Goal: Navigation & Orientation: Find specific page/section

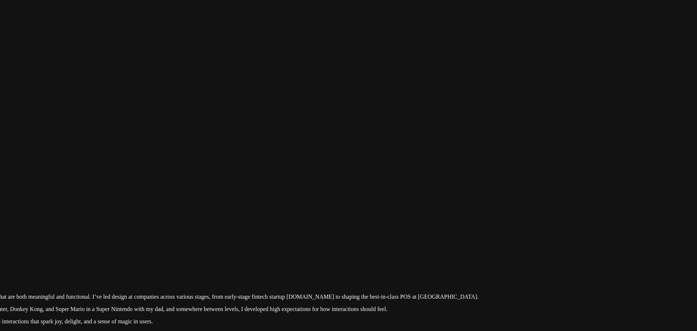
drag, startPoint x: 476, startPoint y: 37, endPoint x: 407, endPoint y: 274, distance: 246.1
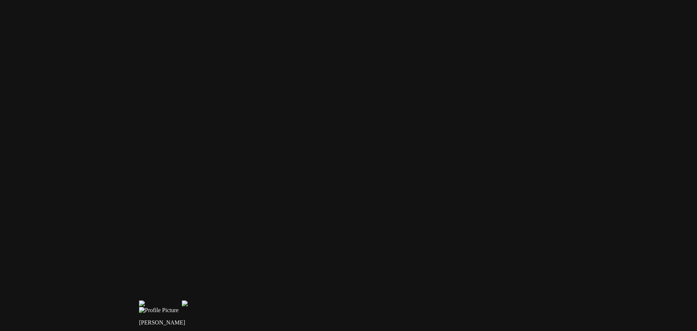
drag, startPoint x: 204, startPoint y: 94, endPoint x: 407, endPoint y: 143, distance: 209.4
drag, startPoint x: 256, startPoint y: 115, endPoint x: 438, endPoint y: 137, distance: 183.9
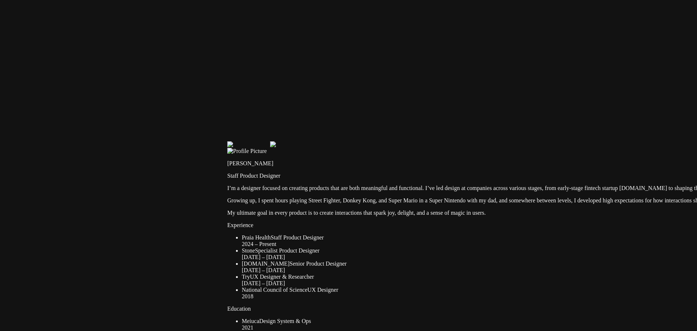
drag, startPoint x: 394, startPoint y: 257, endPoint x: 385, endPoint y: 70, distance: 186.8
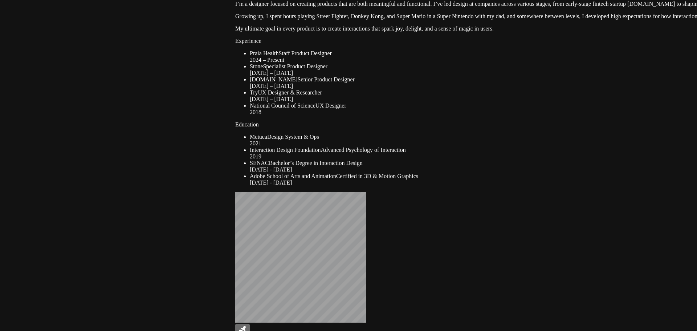
drag, startPoint x: 280, startPoint y: 231, endPoint x: 342, endPoint y: 48, distance: 193.4
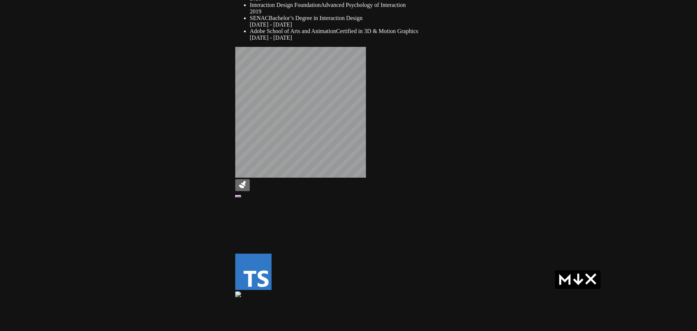
drag, startPoint x: 197, startPoint y: 216, endPoint x: 255, endPoint y: 69, distance: 158.4
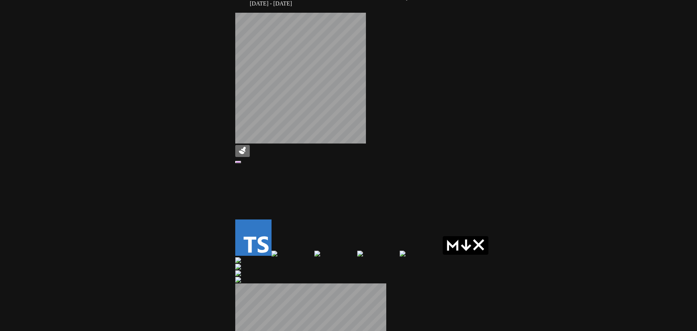
drag, startPoint x: 321, startPoint y: 236, endPoint x: 250, endPoint y: 61, distance: 189.1
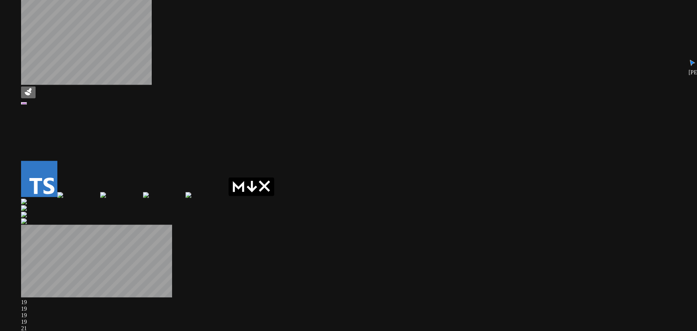
drag, startPoint x: 387, startPoint y: 237, endPoint x: 158, endPoint y: 290, distance: 235.0
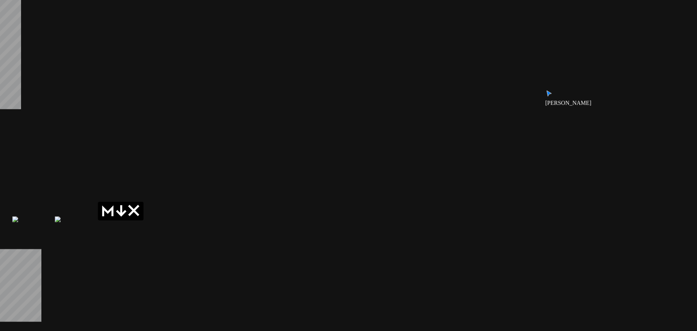
drag, startPoint x: 368, startPoint y: 193, endPoint x: 180, endPoint y: 169, distance: 190.2
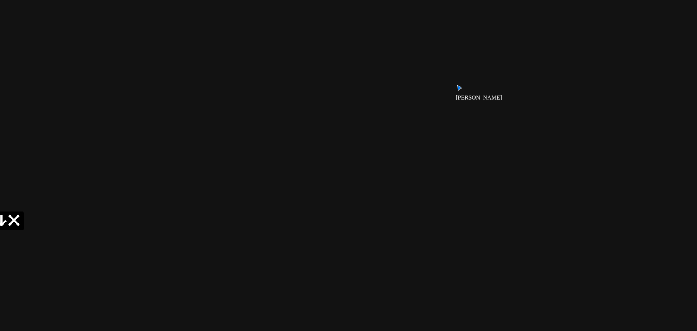
drag, startPoint x: 463, startPoint y: 151, endPoint x: 422, endPoint y: 314, distance: 168.1
drag, startPoint x: 349, startPoint y: 157, endPoint x: 418, endPoint y: 226, distance: 97.8
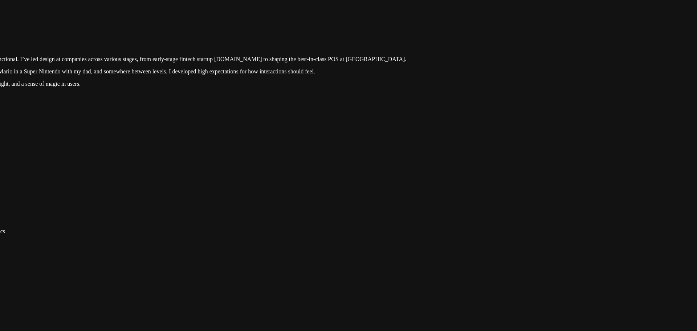
drag, startPoint x: 458, startPoint y: 147, endPoint x: 395, endPoint y: 194, distance: 78.8
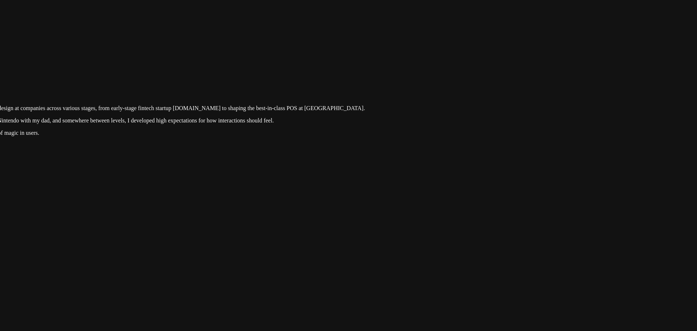
drag, startPoint x: 411, startPoint y: 132, endPoint x: 395, endPoint y: 224, distance: 92.9
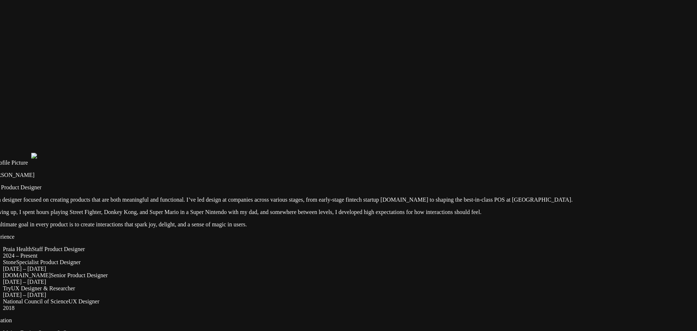
drag, startPoint x: 256, startPoint y: 128, endPoint x: 457, endPoint y: 144, distance: 202.4
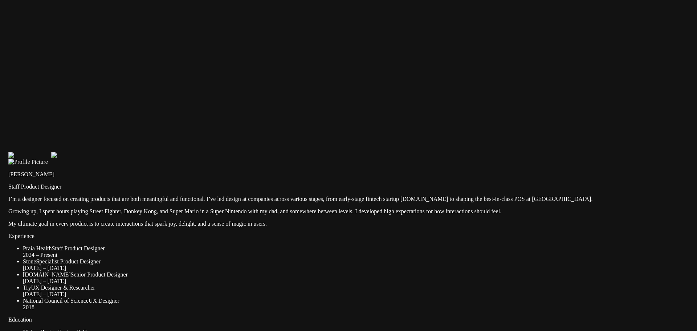
drag, startPoint x: 192, startPoint y: 160, endPoint x: 412, endPoint y: 189, distance: 221.6
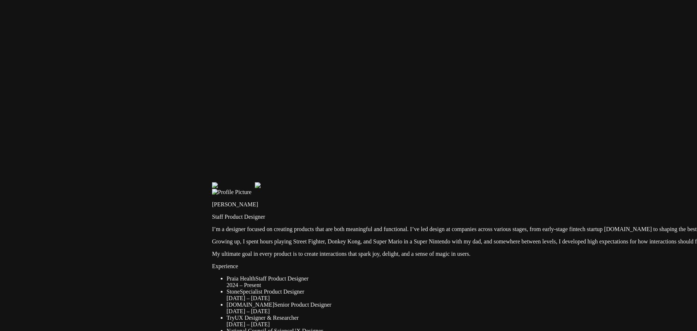
drag, startPoint x: 429, startPoint y: 291, endPoint x: 404, endPoint y: 272, distance: 31.1
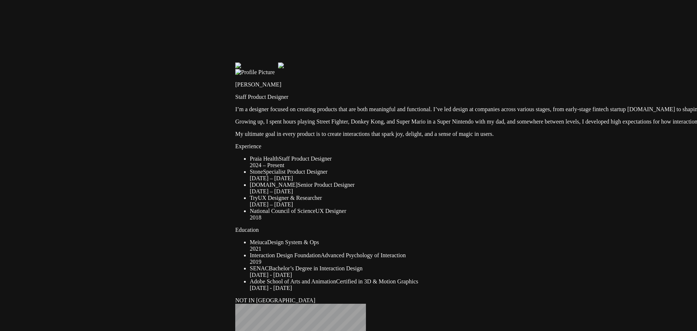
drag, startPoint x: 123, startPoint y: 155, endPoint x: 314, endPoint y: 147, distance: 191.1
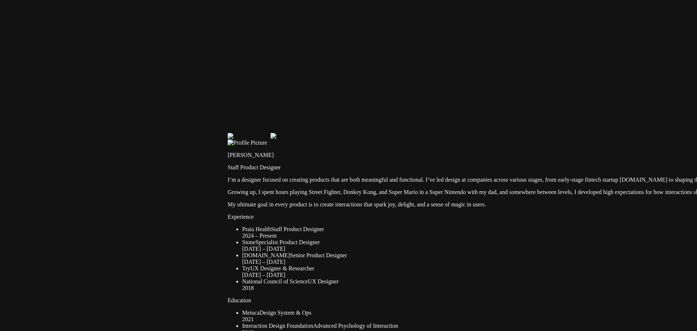
drag, startPoint x: 303, startPoint y: 131, endPoint x: 296, endPoint y: 201, distance: 70.8
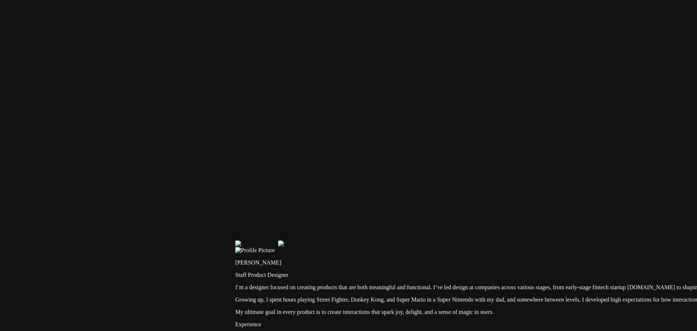
drag, startPoint x: 373, startPoint y: 106, endPoint x: 397, endPoint y: 192, distance: 88.9
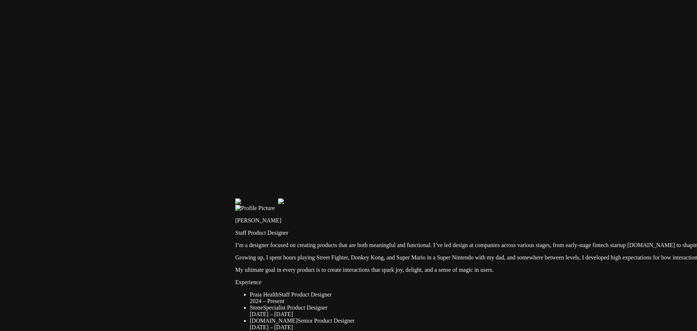
drag, startPoint x: 220, startPoint y: 117, endPoint x: 306, endPoint y: 88, distance: 90.8
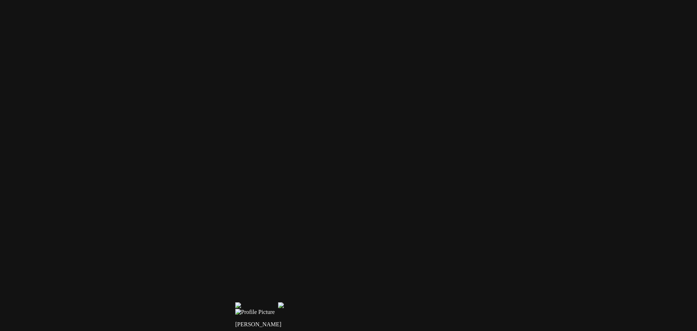
drag, startPoint x: 370, startPoint y: 163, endPoint x: 431, endPoint y: 258, distance: 113.2
drag, startPoint x: 341, startPoint y: 140, endPoint x: 380, endPoint y: 275, distance: 140.1
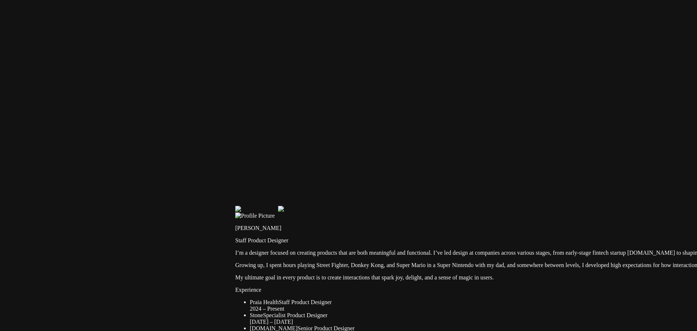
drag, startPoint x: 382, startPoint y: 276, endPoint x: 443, endPoint y: 142, distance: 147.7
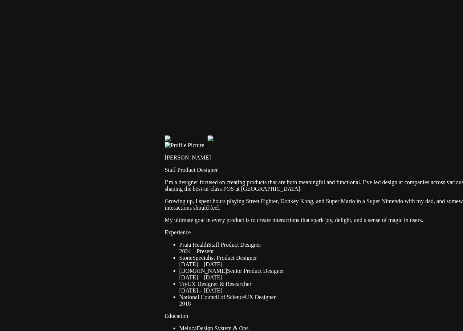
drag, startPoint x: 376, startPoint y: 189, endPoint x: 189, endPoint y: 103, distance: 206.3
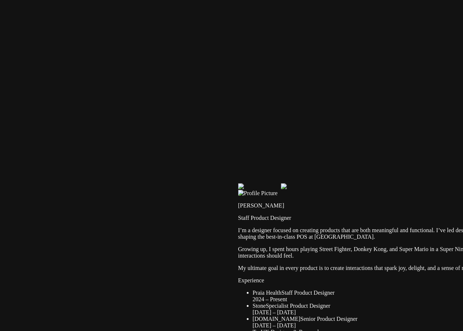
drag, startPoint x: 189, startPoint y: 103, endPoint x: 362, endPoint y: 196, distance: 196.5
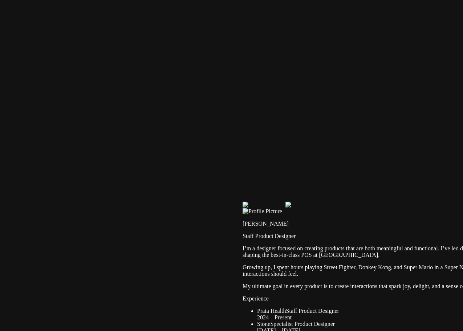
drag, startPoint x: 168, startPoint y: 95, endPoint x: 329, endPoint y: 187, distance: 185.3
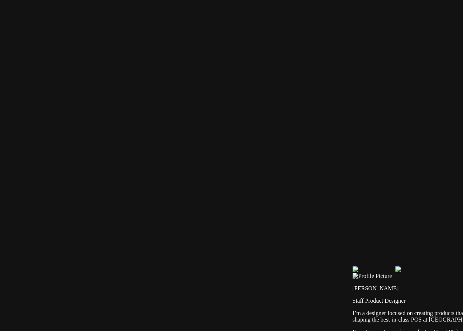
drag, startPoint x: 396, startPoint y: 199, endPoint x: 425, endPoint y: 207, distance: 30.1
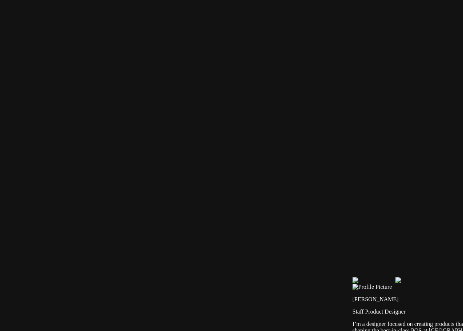
drag, startPoint x: 361, startPoint y: 194, endPoint x: 436, endPoint y: 230, distance: 83.0
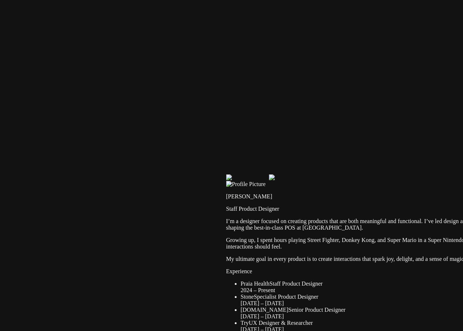
drag, startPoint x: 310, startPoint y: 121, endPoint x: 288, endPoint y: 103, distance: 28.1
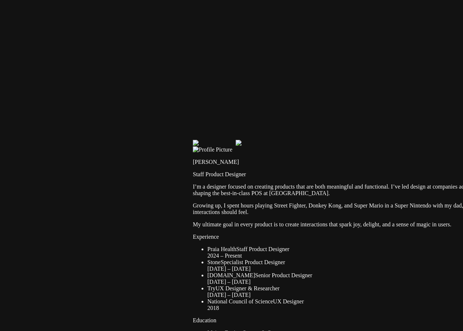
drag, startPoint x: 197, startPoint y: 27, endPoint x: 387, endPoint y: 147, distance: 224.5
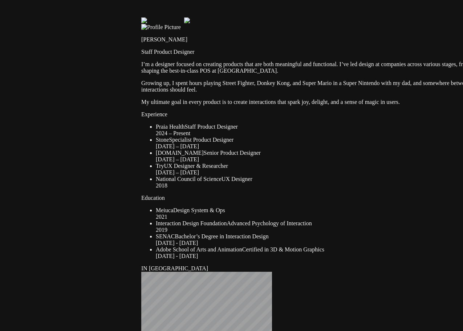
drag, startPoint x: 273, startPoint y: 139, endPoint x: 221, endPoint y: 17, distance: 132.7
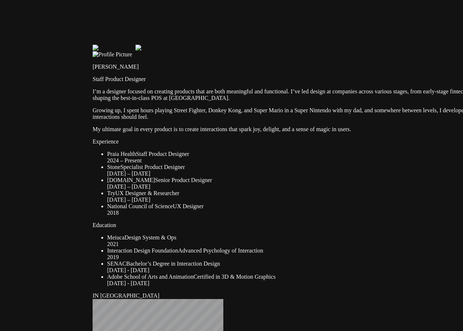
drag, startPoint x: 90, startPoint y: 30, endPoint x: 180, endPoint y: 55, distance: 93.0
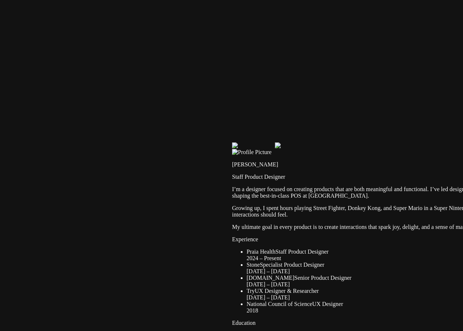
drag, startPoint x: 173, startPoint y: 67, endPoint x: 282, endPoint y: 156, distance: 141.1
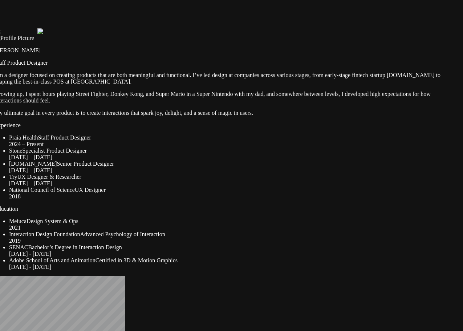
drag, startPoint x: 377, startPoint y: 51, endPoint x: 357, endPoint y: 74, distance: 30.6
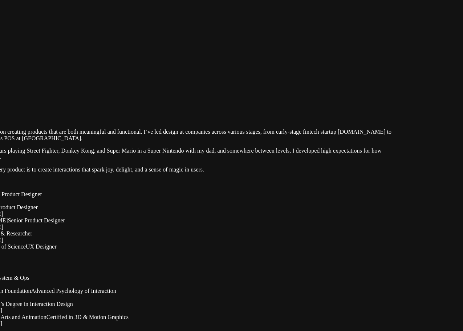
drag, startPoint x: 358, startPoint y: 70, endPoint x: 321, endPoint y: 112, distance: 56.0
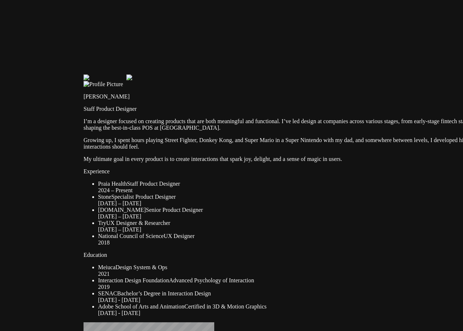
drag, startPoint x: 179, startPoint y: 91, endPoint x: 317, endPoint y: 81, distance: 138.7
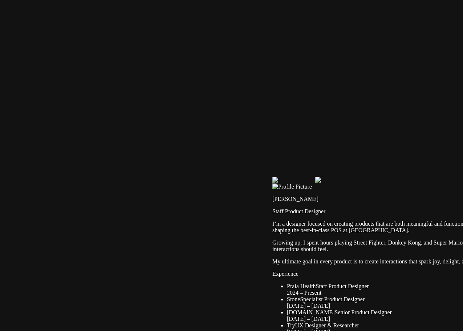
drag, startPoint x: 136, startPoint y: 61, endPoint x: 325, endPoint y: 163, distance: 214.4
